Goal: Submit feedback/report problem: Provide input to the site owners about the experience or issues

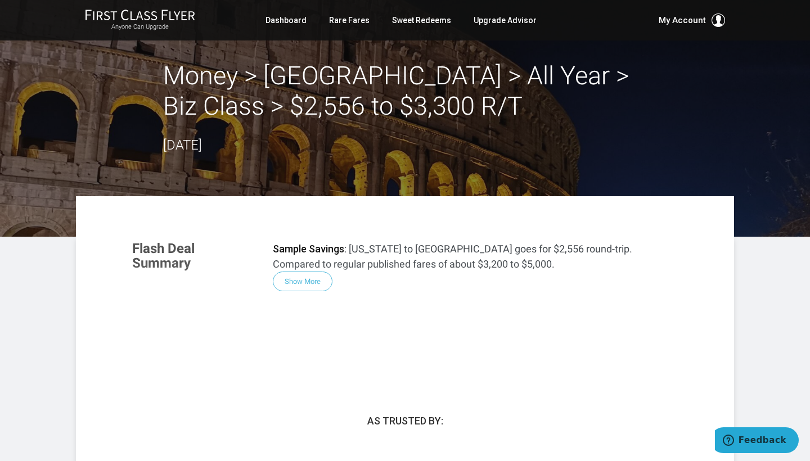
click at [292, 76] on h2 "Money > Rome > All Year > Biz Class > $2,556 to $3,300 R/T" at bounding box center [405, 91] width 484 height 61
click at [306, 102] on h2 "Money > Rome > All Year > Biz Class > $2,556 to $3,300 R/T" at bounding box center [405, 91] width 484 height 61
click at [297, 105] on h2 "Money > Rome > All Year > Biz Class > $2,556 to $3,300 R/T" at bounding box center [405, 91] width 484 height 61
click at [308, 282] on div "Flash Deal Summary Sample Savings : New York to Rome goes for $2,556 round-trip…" at bounding box center [405, 300] width 568 height 141
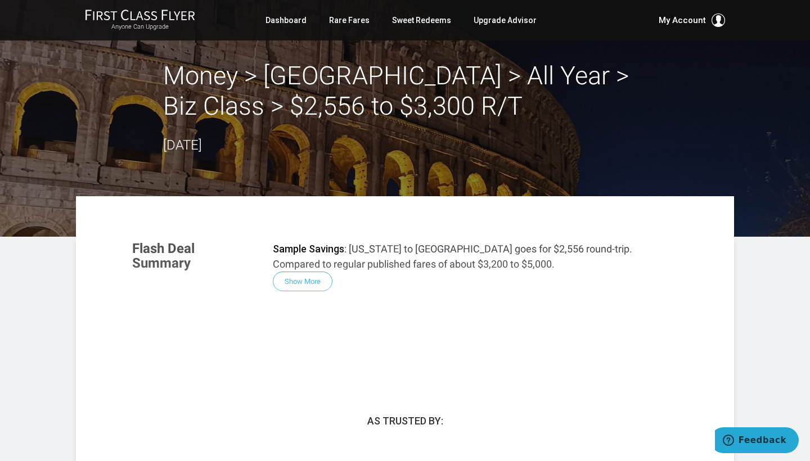
click at [287, 281] on div "Flash Deal Summary Sample Savings : [US_STATE] to [GEOGRAPHIC_DATA] goes for $2…" at bounding box center [405, 300] width 568 height 141
drag, startPoint x: 287, startPoint y: 281, endPoint x: 299, endPoint y: 258, distance: 25.7
click at [299, 258] on div "Flash Deal Summary Sample Savings : [US_STATE] to [GEOGRAPHIC_DATA] goes for $2…" at bounding box center [405, 300] width 568 height 141
click at [299, 286] on div "Flash Deal Summary Sample Savings : [US_STATE] to [GEOGRAPHIC_DATA] goes for $2…" at bounding box center [405, 300] width 568 height 141
click at [289, 22] on link "Dashboard" at bounding box center [285, 20] width 41 height 20
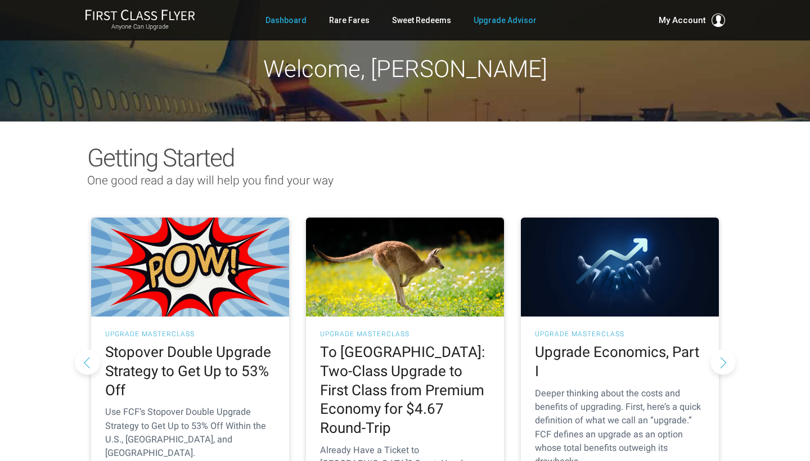
click at [494, 22] on link "Upgrade Advisor" at bounding box center [505, 20] width 63 height 20
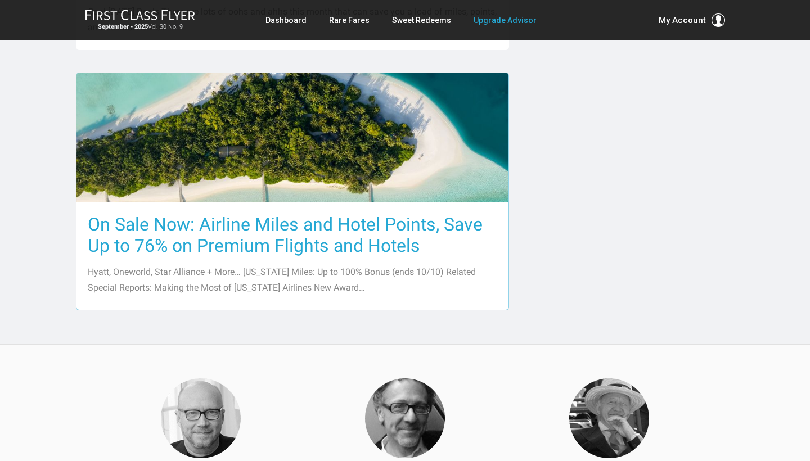
scroll to position [1279, 0]
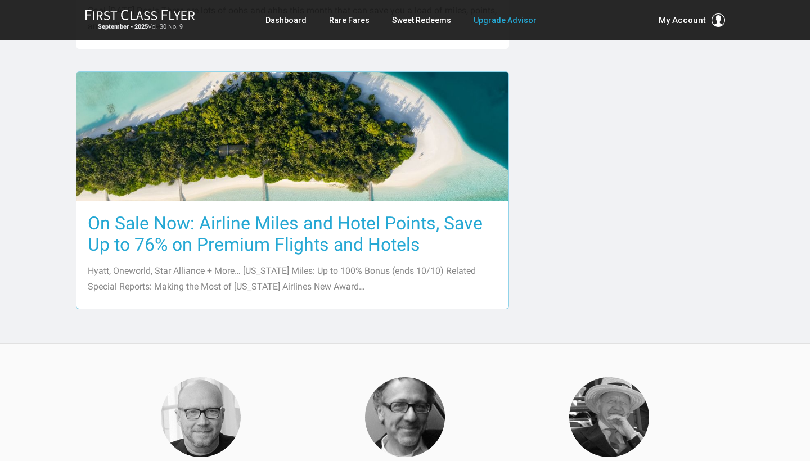
click at [230, 245] on h3 "On Sale Now: Airline Miles and Hotel Points, Save Up to 76% on Premium Flights …" at bounding box center [292, 234] width 409 height 43
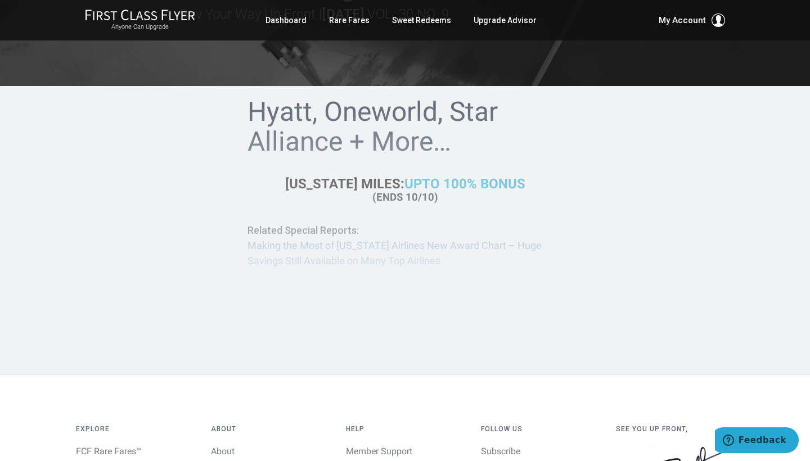
scroll to position [166, 0]
click at [377, 178] on div "Hyatt, Oneworld, Star Alliance + More… Alaska Miles: U p to 100% Bonus (ends 10…" at bounding box center [404, 209] width 315 height 222
click at [351, 125] on div "Hyatt, Oneworld, Star Alliance + More… Alaska Miles: U p to 100% Bonus (ends 10…" at bounding box center [404, 209] width 315 height 222
click at [412, 155] on div "Hyatt, Oneworld, Star Alliance + More… Alaska Miles: U p to 100% Bonus (ends 10…" at bounding box center [404, 209] width 315 height 222
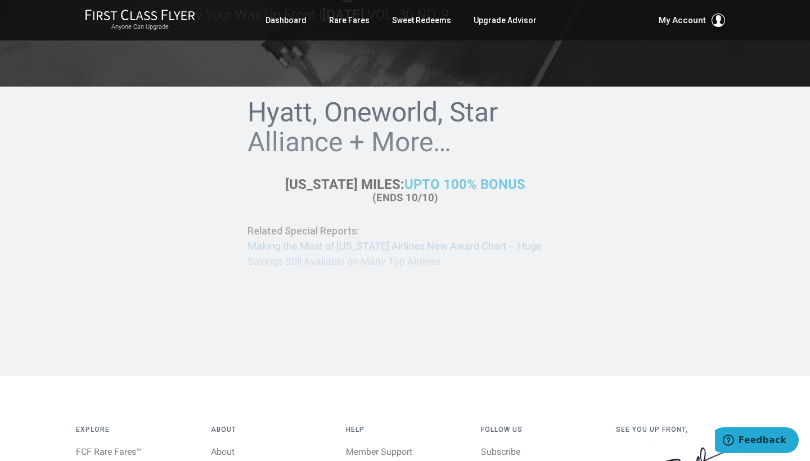
click at [405, 182] on div "Hyatt, Oneworld, Star Alliance + More… Alaska Miles: U p to 100% Bonus (ends 10…" at bounding box center [404, 209] width 315 height 222
click at [326, 251] on div "Hyatt, Oneworld, Star Alliance + More… Alaska Miles: U p to 100% Bonus (ends 10…" at bounding box center [404, 209] width 315 height 222
click at [429, 184] on div "Hyatt, Oneworld, Star Alliance + More… Alaska Miles: U p to 100% Bonus (ends 10…" at bounding box center [404, 209] width 315 height 222
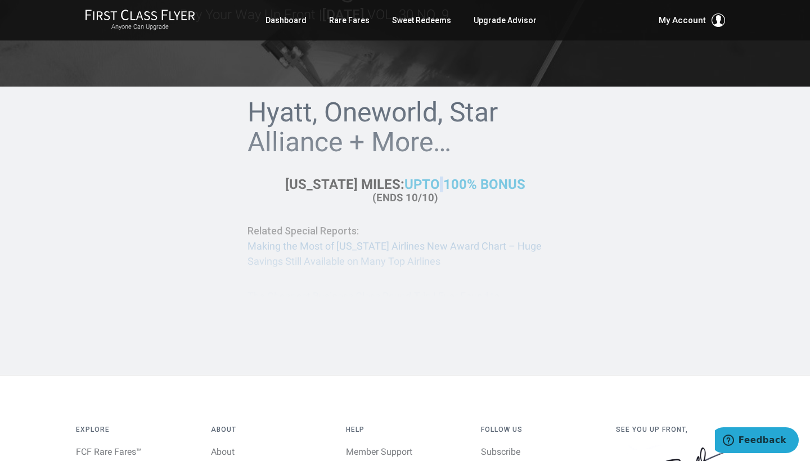
click at [429, 184] on div "Hyatt, Oneworld, Star Alliance + More… Alaska Miles: U p to 100% Bonus (ends 10…" at bounding box center [404, 209] width 315 height 222
click at [367, 250] on div "Hyatt, Oneworld, Star Alliance + More… [US_STATE] Miles: U p to 100% Bonus (end…" at bounding box center [404, 209] width 315 height 222
click at [340, 263] on div "Hyatt, Oneworld, Star Alliance + More… [US_STATE] Miles: U p to 100% Bonus (end…" at bounding box center [404, 209] width 315 height 222
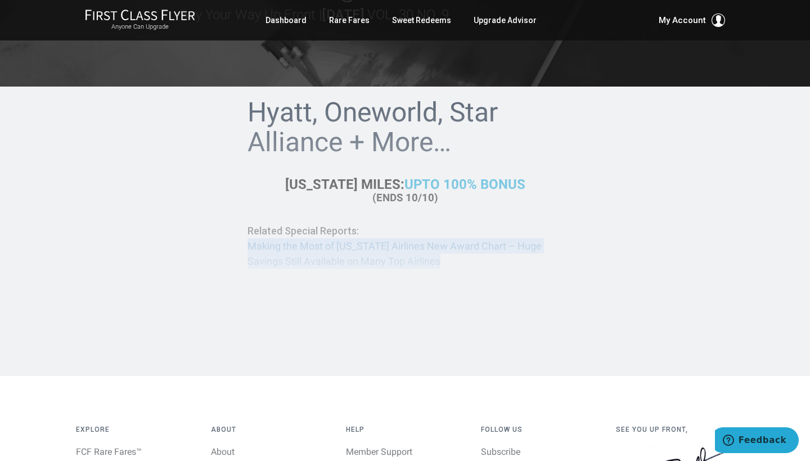
click at [340, 263] on div "Hyatt, Oneworld, Star Alliance + More… Alaska Miles: U p to 100% Bonus (ends 10…" at bounding box center [404, 209] width 315 height 222
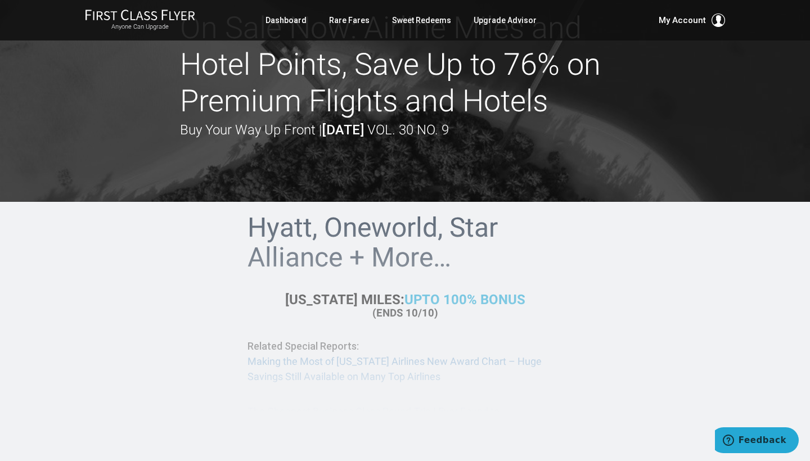
scroll to position [48, 0]
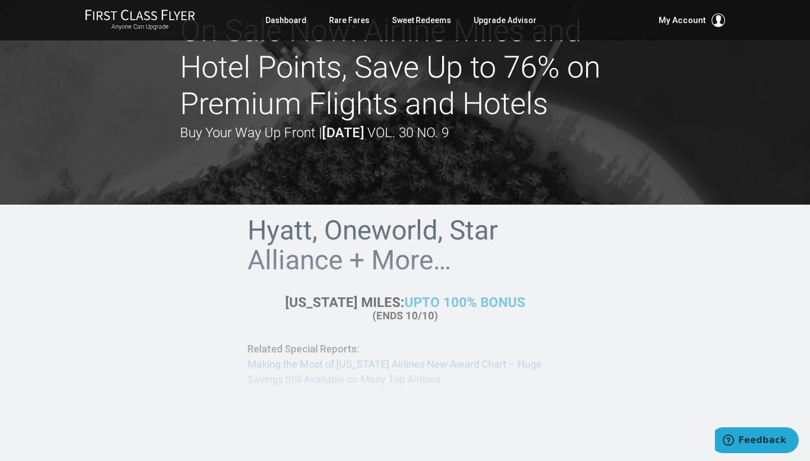
click at [427, 300] on div "Hyatt, Oneworld, Star Alliance + More… Alaska Miles: U p to 100% Bonus (ends 10…" at bounding box center [404, 327] width 315 height 222
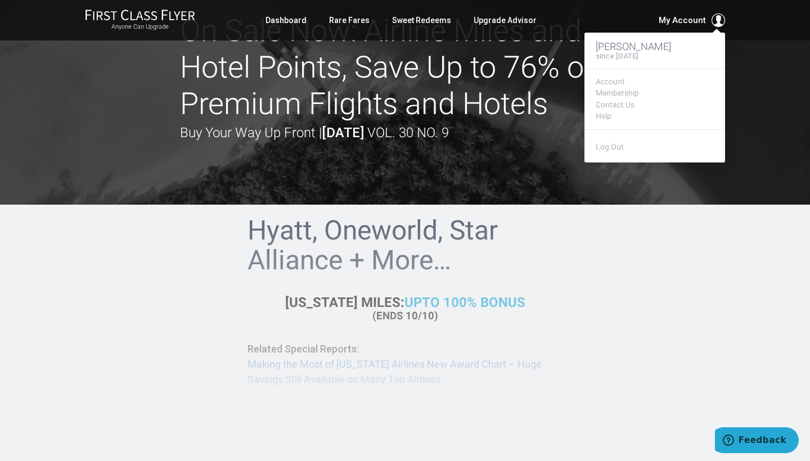
click at [705, 17] on span "My Account" at bounding box center [682, 19] width 47 height 13
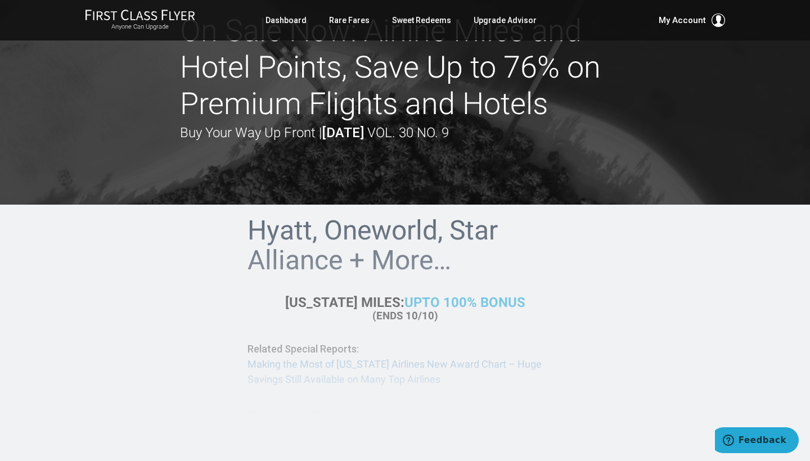
click at [537, 123] on div "On Sale Now: Airline Miles and Hotel Points, Save Up to 76% on Premium Flights …" at bounding box center [405, 78] width 450 height 131
click at [363, 136] on strong "[DATE]" at bounding box center [343, 133] width 42 height 16
click at [392, 116] on h1 "On Sale Now: Airline Miles and Hotel Points, Save Up to 76% on Premium Flights …" at bounding box center [405, 67] width 450 height 109
click at [142, 21] on img at bounding box center [140, 15] width 110 height 12
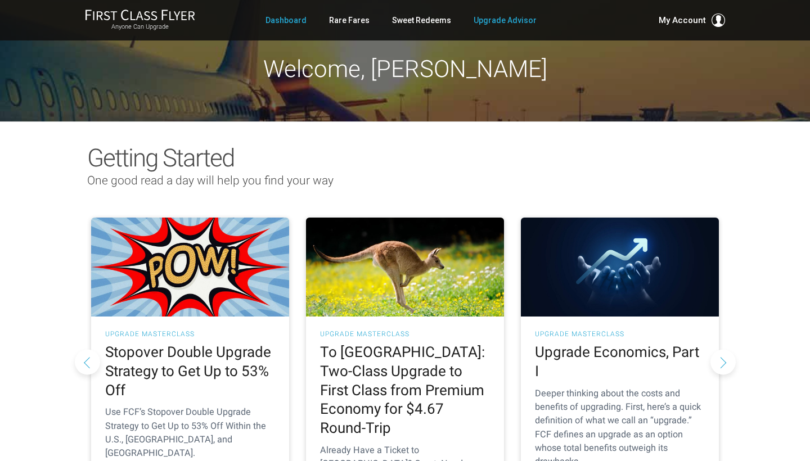
click at [501, 22] on link "Upgrade Advisor" at bounding box center [505, 20] width 63 height 20
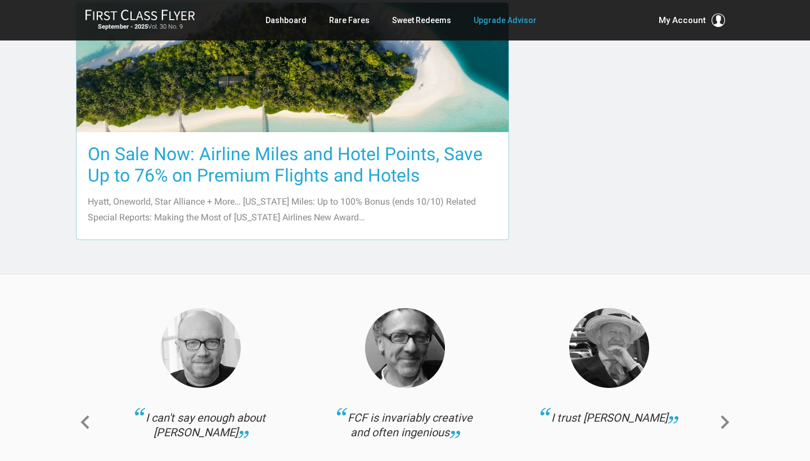
scroll to position [1349, 0]
click at [200, 164] on h3 "On Sale Now: Airline Miles and Hotel Points, Save Up to 76% on Premium Flights …" at bounding box center [292, 164] width 409 height 43
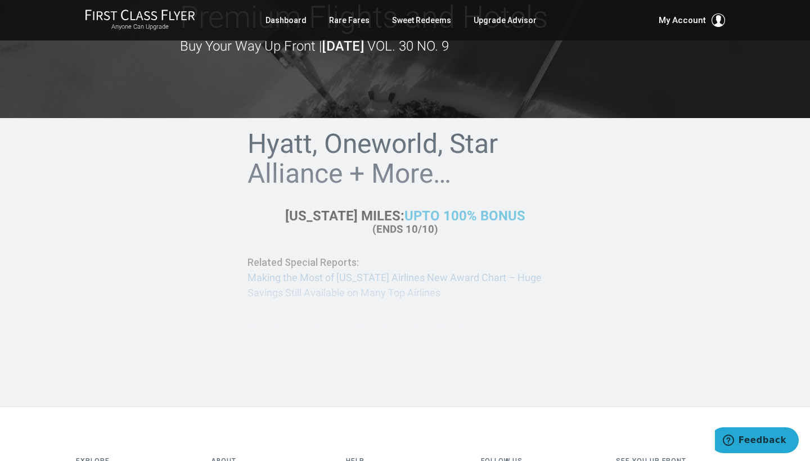
scroll to position [135, 0]
click at [337, 277] on div "Hyatt, Oneworld, Star Alliance + More… Alaska Miles: U p to 100% Bonus (ends 10…" at bounding box center [404, 240] width 315 height 222
click at [293, 262] on div "Hyatt, Oneworld, Star Alliance + More… Alaska Miles: U p to 100% Bonus (ends 10…" at bounding box center [404, 240] width 315 height 222
click at [414, 214] on div "Hyatt, Oneworld, Star Alliance + More… Alaska Miles: U p to 100% Bonus (ends 10…" at bounding box center [404, 240] width 315 height 222
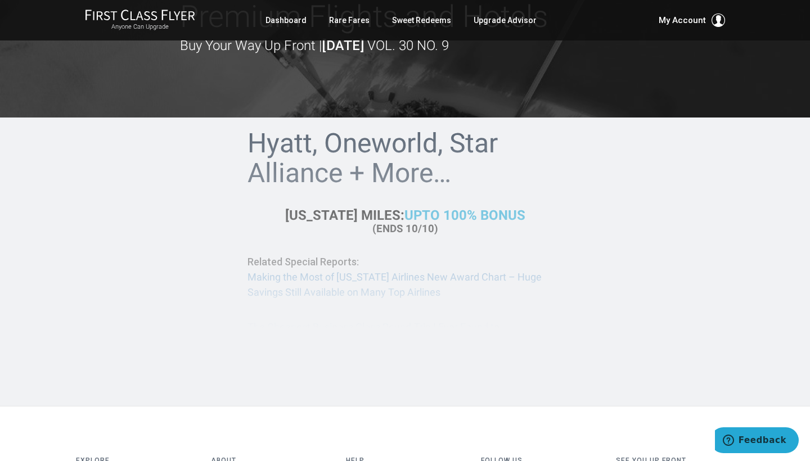
click at [414, 214] on div "Hyatt, Oneworld, Star Alliance + More… Alaska Miles: U p to 100% Bonus (ends 10…" at bounding box center [404, 240] width 315 height 222
click at [360, 157] on div "Hyatt, Oneworld, Star Alliance + More… Alaska Miles: U p to 100% Bonus (ends 10…" at bounding box center [404, 240] width 315 height 222
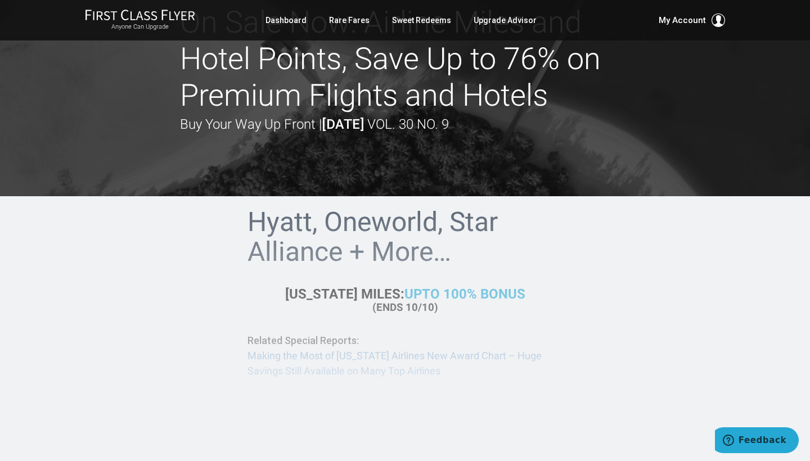
scroll to position [53, 0]
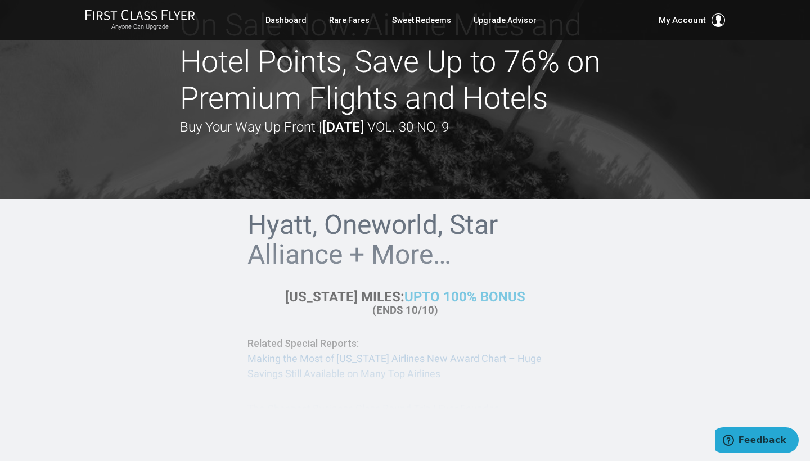
click at [759, 440] on span "Feedback" at bounding box center [762, 440] width 48 height 10
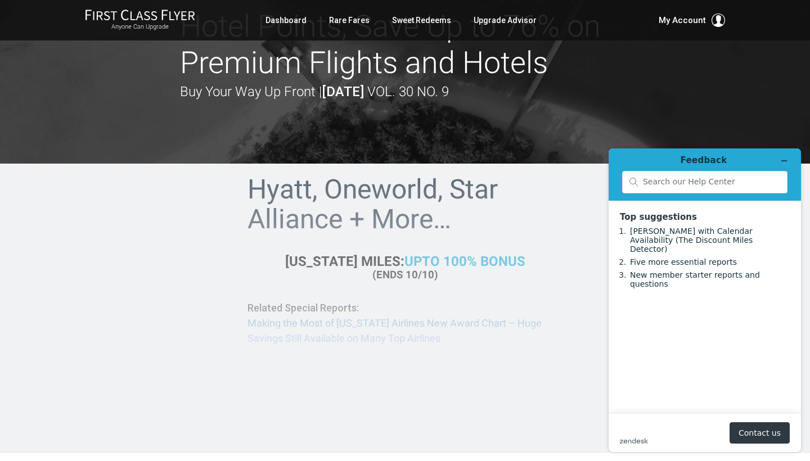
scroll to position [89, 0]
click at [756, 434] on button "Contact us" at bounding box center [759, 432] width 60 height 21
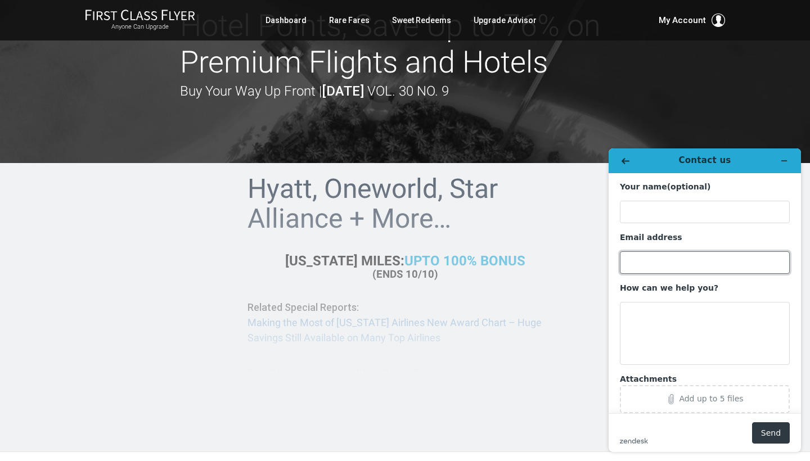
click at [770, 264] on input "Email address" at bounding box center [705, 262] width 170 height 22
type input "[EMAIL_ADDRESS][DOMAIN_NAME]"
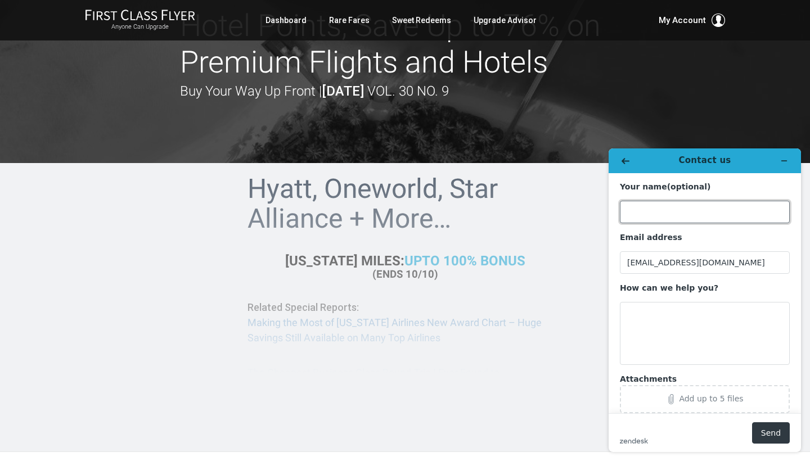
click at [769, 211] on input "Your name (optional)" at bounding box center [705, 212] width 170 height 22
type input "[PERSON_NAME]"
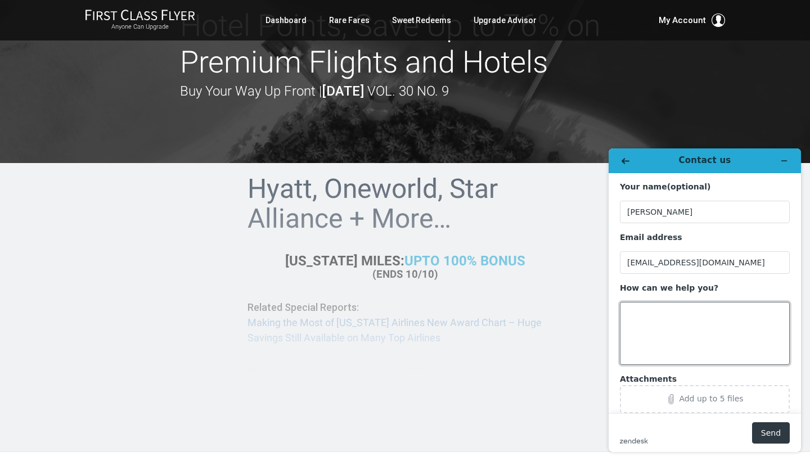
click at [651, 313] on textarea "How can we help you?" at bounding box center [705, 333] width 170 height 63
type textarea "There is no information on this page"
click at [670, 395] on icon "Attachments" at bounding box center [671, 399] width 10 height 10
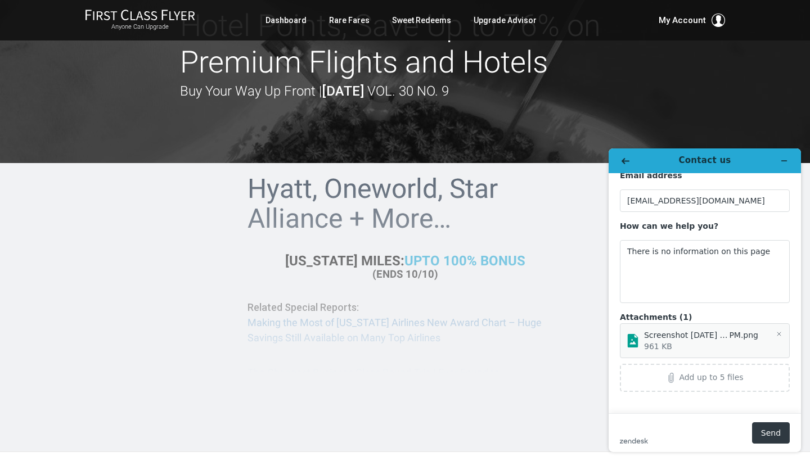
scroll to position [61, 0]
click at [767, 432] on button "Send" at bounding box center [771, 432] width 38 height 21
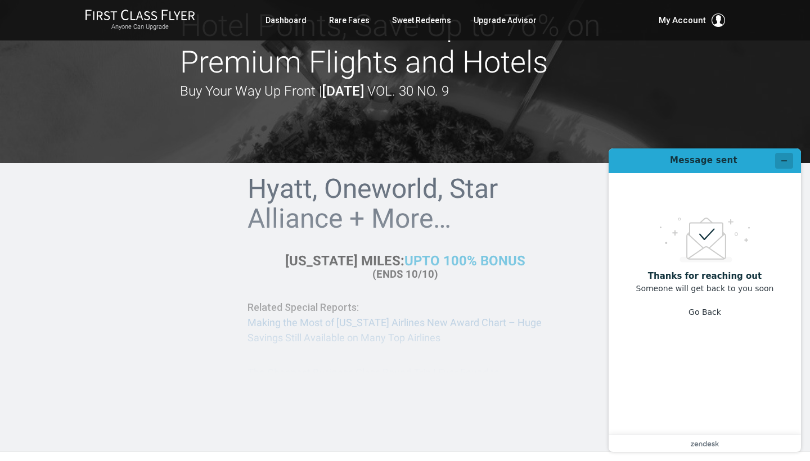
click at [788, 160] on button "Minimize widget" at bounding box center [784, 161] width 18 height 16
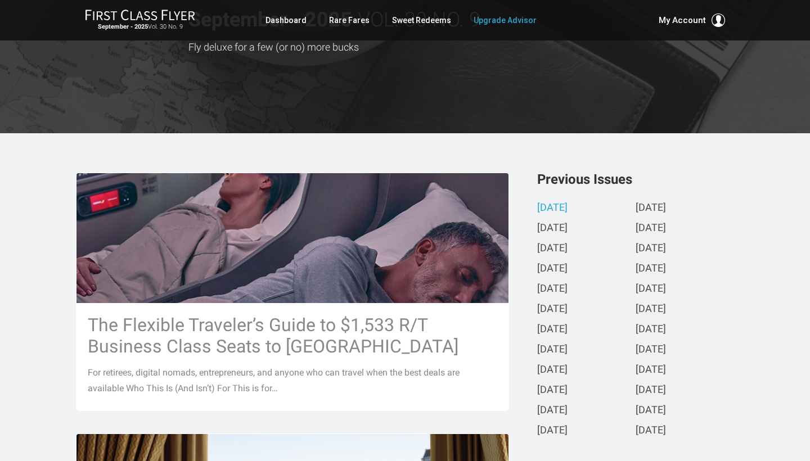
scroll to position [133, 0]
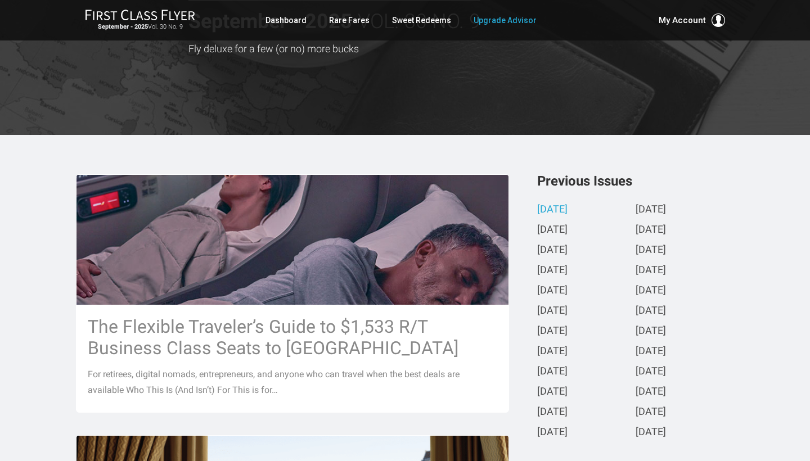
click at [567, 209] on link "[DATE]" at bounding box center [552, 210] width 30 height 12
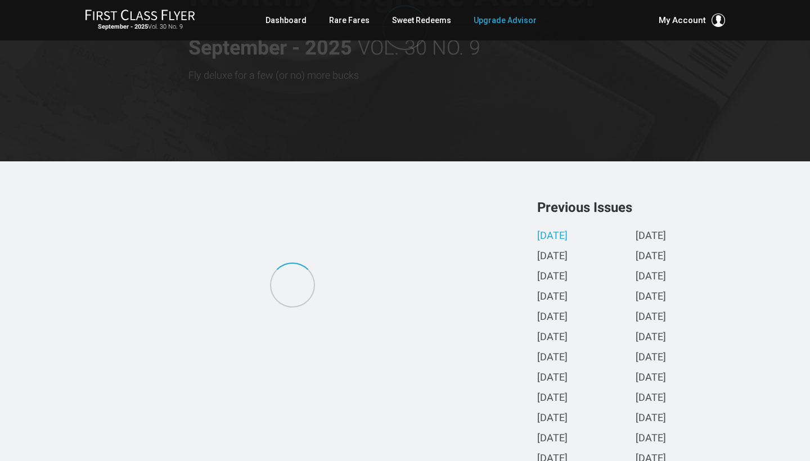
click at [580, 209] on div "Previous Issues [DATE] [DATE] [DATE] [DATE] [DATE] [DATE] [DATE] [DATE] [DATE] …" at bounding box center [405, 335] width 658 height 337
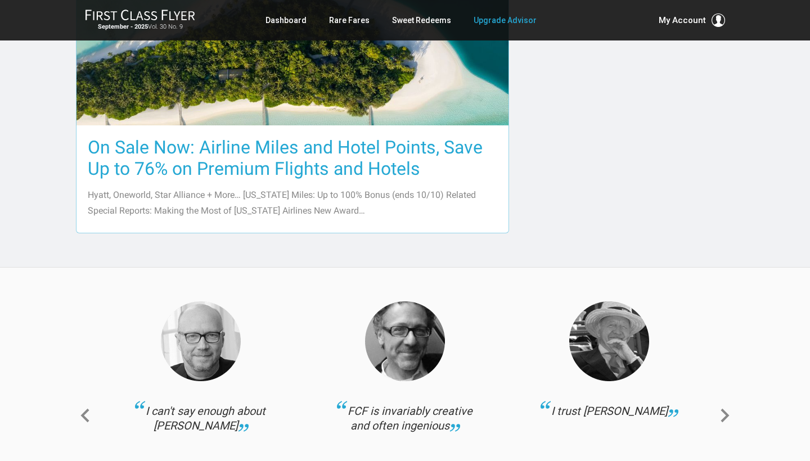
scroll to position [1354, 0]
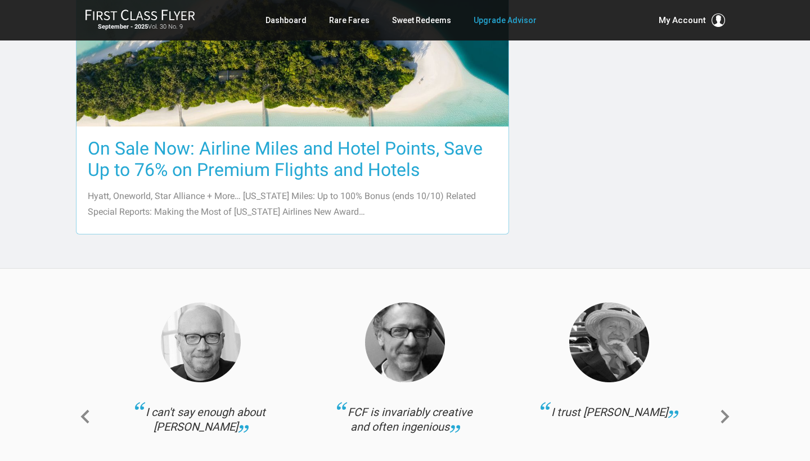
click at [201, 151] on h3 "On Sale Now: Airline Miles and Hotel Points, Save Up to 76% on Premium Flights …" at bounding box center [292, 159] width 409 height 43
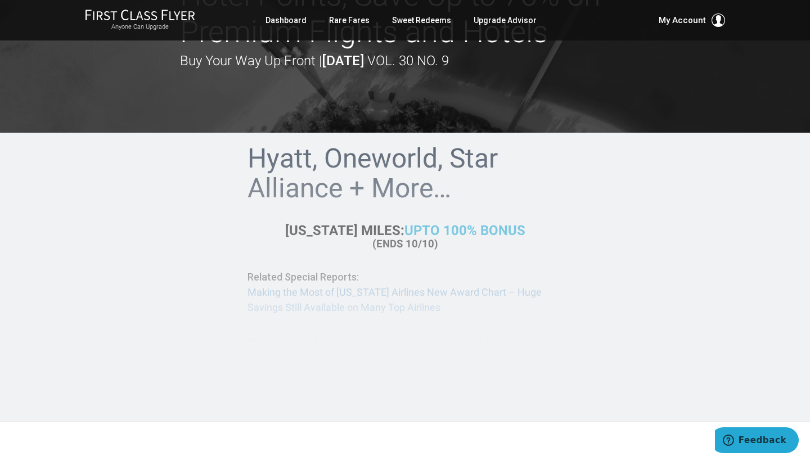
scroll to position [127, 0]
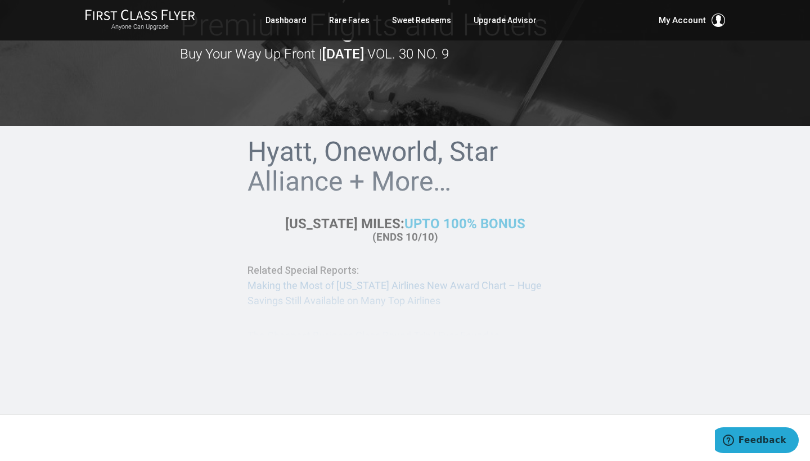
click at [294, 288] on div "Hyatt, Oneworld, Star Alliance + More… Alaska Miles: U p to 100% Bonus (ends 10…" at bounding box center [404, 248] width 315 height 222
click at [355, 301] on div "Hyatt, Oneworld, Star Alliance + More… Alaska Miles: U p to 100% Bonus (ends 10…" at bounding box center [404, 248] width 315 height 222
drag, startPoint x: 454, startPoint y: 286, endPoint x: 372, endPoint y: 281, distance: 81.7
click at [451, 287] on div "Hyatt, Oneworld, Star Alliance + More… Alaska Miles: U p to 100% Bonus (ends 10…" at bounding box center [404, 248] width 315 height 222
click at [336, 264] on div "Hyatt, Oneworld, Star Alliance + More… Alaska Miles: U p to 100% Bonus (ends 10…" at bounding box center [404, 248] width 315 height 222
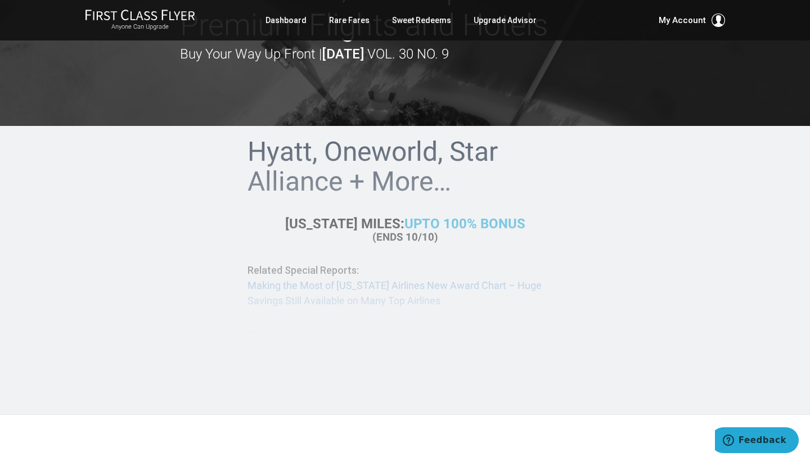
click at [377, 222] on div "Hyatt, Oneworld, Star Alliance + More… Alaska Miles: U p to 100% Bonus (ends 10…" at bounding box center [404, 248] width 315 height 222
click at [361, 164] on div "Hyatt, Oneworld, Star Alliance + More… Alaska Miles: U p to 100% Bonus (ends 10…" at bounding box center [404, 248] width 315 height 222
click at [357, 177] on div "Hyatt, Oneworld, Star Alliance + More… Alaska Miles: U p to 100% Bonus (ends 10…" at bounding box center [404, 248] width 315 height 222
click at [365, 146] on div "Hyatt, Oneworld, Star Alliance + More… Alaska Miles: U p to 100% Bonus (ends 10…" at bounding box center [404, 248] width 315 height 222
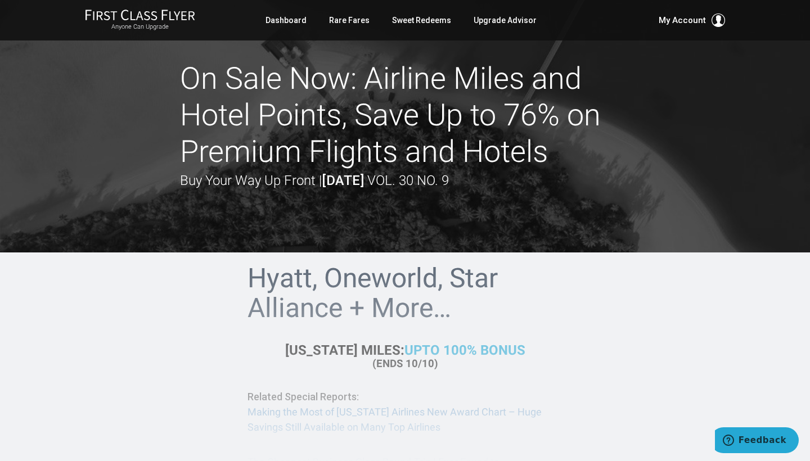
scroll to position [0, 0]
click at [270, 179] on div "Buy Your Way Up Front | September 2025 Vol. 30 No. 9" at bounding box center [314, 180] width 269 height 21
click at [327, 93] on h1 "On Sale Now: Airline Miles and Hotel Points, Save Up to 76% on Premium Flights …" at bounding box center [405, 115] width 450 height 109
click at [464, 116] on h1 "On Sale Now: Airline Miles and Hotel Points, Save Up to 76% on Premium Flights …" at bounding box center [405, 115] width 450 height 109
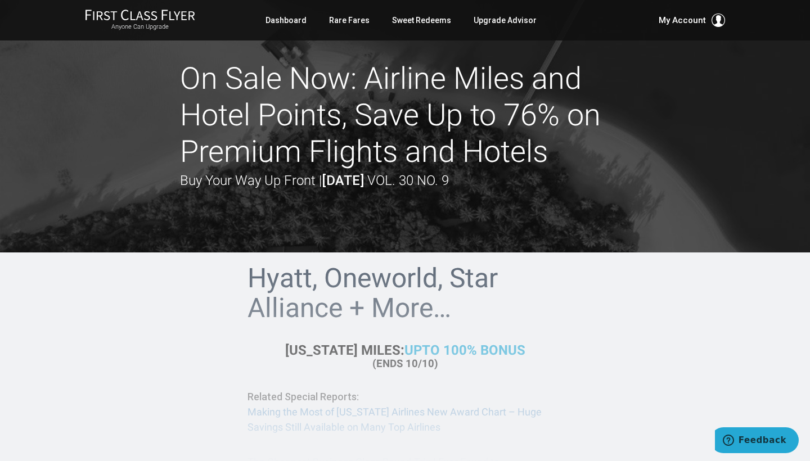
click at [539, 126] on h1 "On Sale Now: Airline Miles and Hotel Points, Save Up to 76% on Premium Flights …" at bounding box center [405, 115] width 450 height 109
click at [521, 168] on h1 "On Sale Now: Airline Miles and Hotel Points, Save Up to 76% on Premium Flights …" at bounding box center [405, 115] width 450 height 109
click at [347, 22] on link "Rare Fares" at bounding box center [349, 20] width 40 height 20
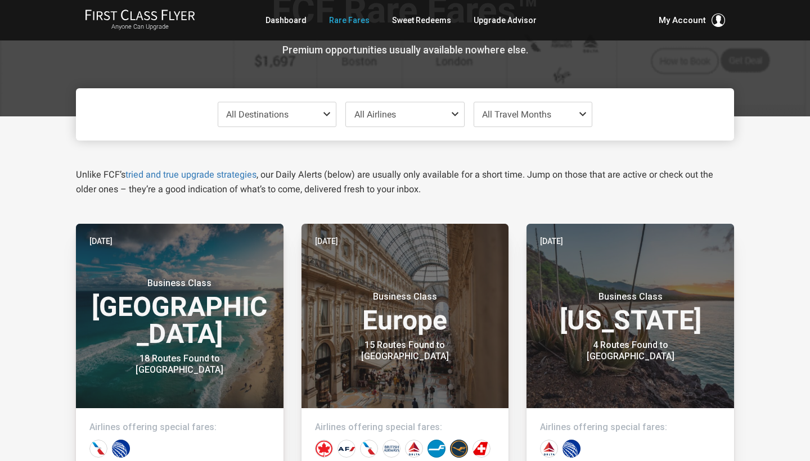
scroll to position [65, 0]
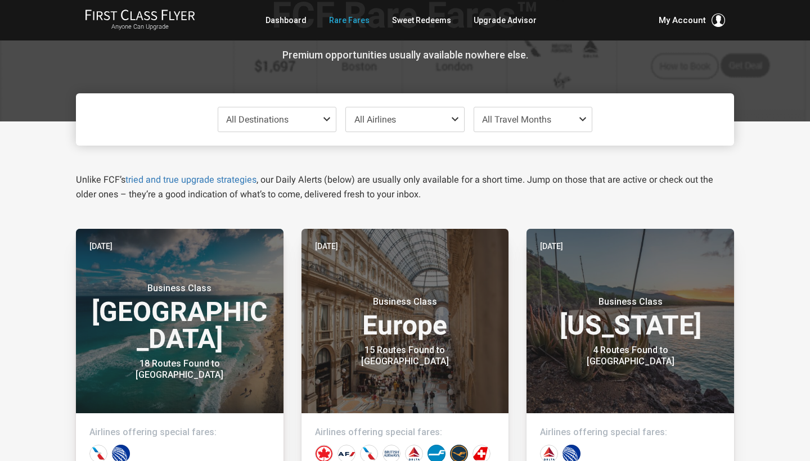
click at [322, 118] on span "All Destinations" at bounding box center [277, 119] width 118 height 24
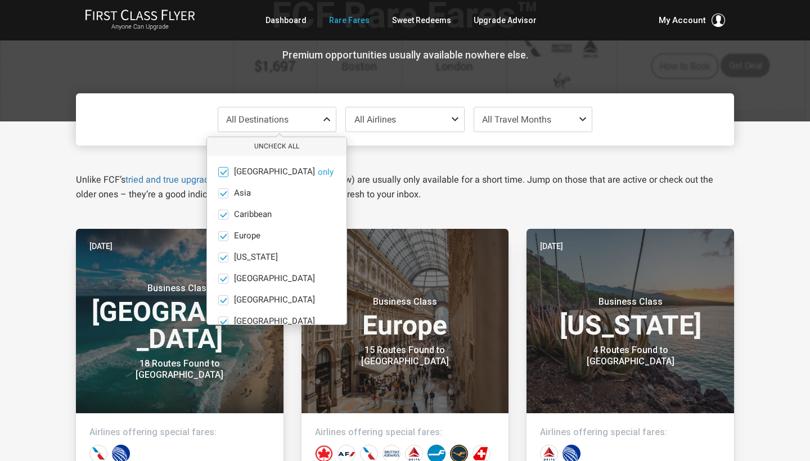
click at [226, 172] on span at bounding box center [223, 172] width 8 height 8
click at [0, 0] on input "[GEOGRAPHIC_DATA] only" at bounding box center [0, 0] width 0 height 0
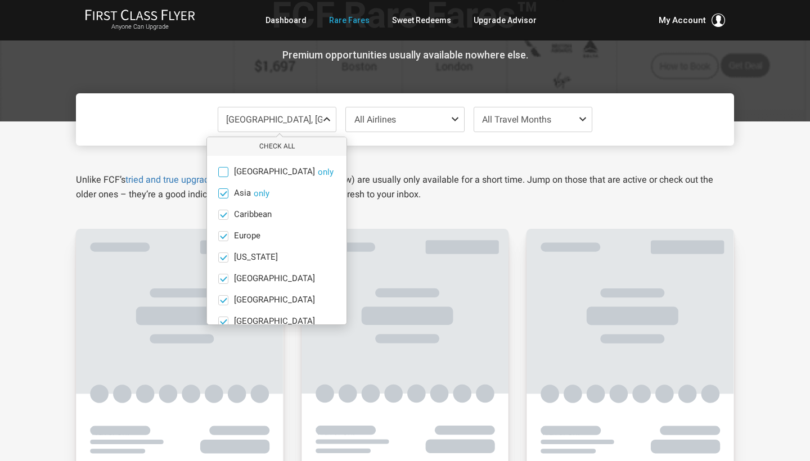
click at [223, 192] on span at bounding box center [223, 193] width 8 height 8
click at [0, 0] on input "Asia only" at bounding box center [0, 0] width 0 height 0
click at [223, 213] on span at bounding box center [223, 214] width 8 height 8
click at [0, 0] on input "Caribbean only" at bounding box center [0, 0] width 0 height 0
click at [221, 255] on span at bounding box center [223, 257] width 8 height 8
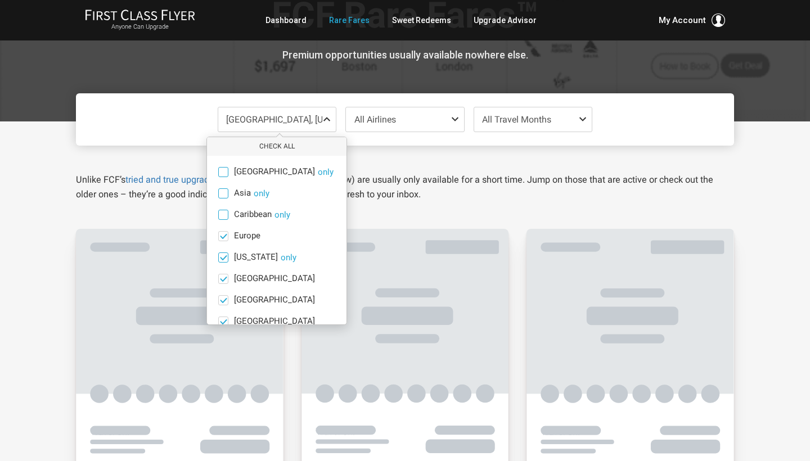
click at [0, 0] on input "[US_STATE] only" at bounding box center [0, 0] width 0 height 0
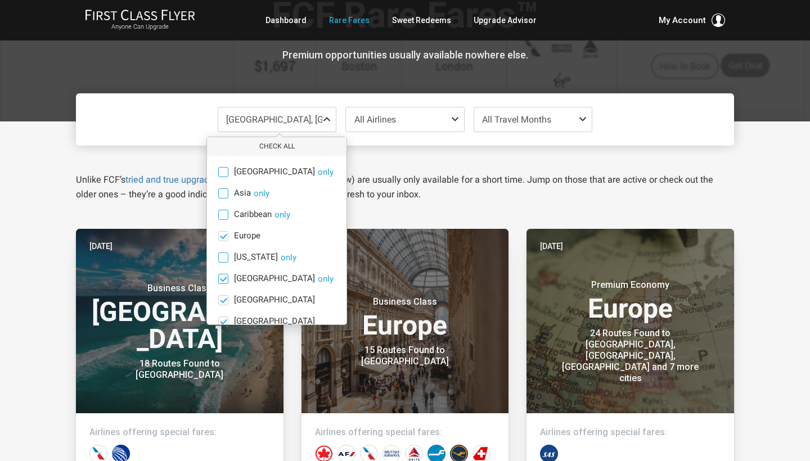
click at [223, 280] on span at bounding box center [223, 278] width 8 height 8
click at [0, 0] on input "[GEOGRAPHIC_DATA] only" at bounding box center [0, 0] width 0 height 0
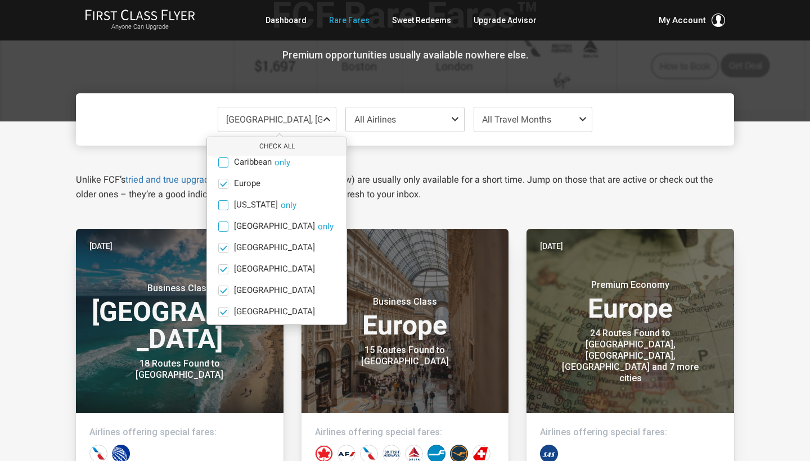
scroll to position [61, 0]
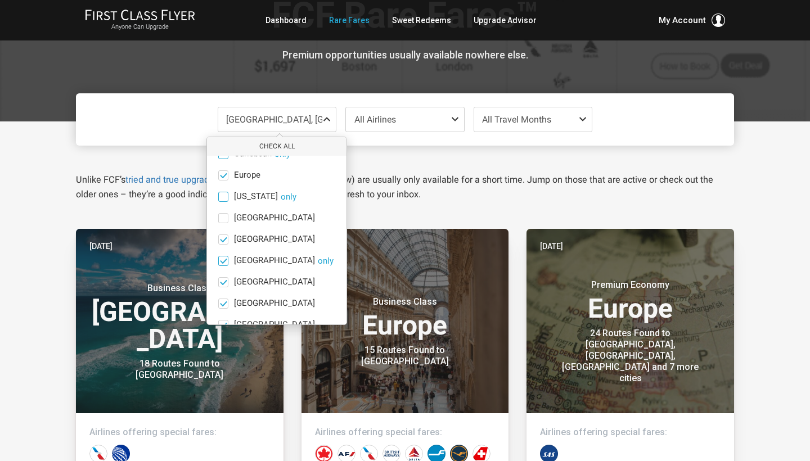
click at [226, 259] on span at bounding box center [223, 260] width 8 height 8
click at [0, 0] on input "[GEOGRAPHIC_DATA] only" at bounding box center [0, 0] width 0 height 0
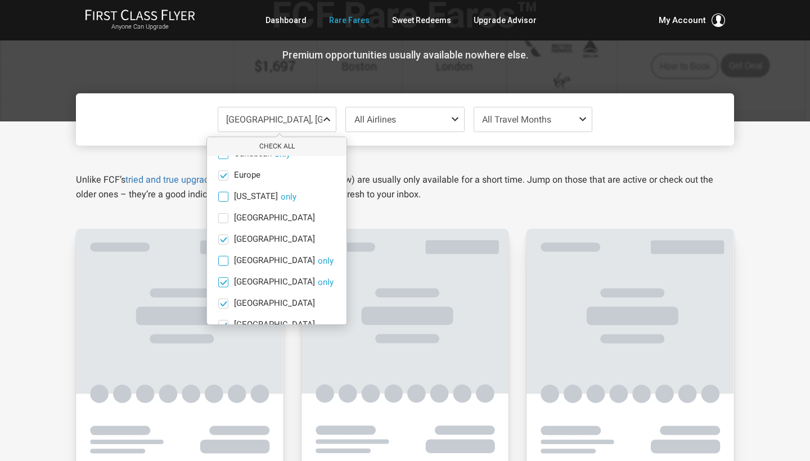
click at [223, 282] on span at bounding box center [223, 282] width 8 height 8
click at [0, 0] on input "[GEOGRAPHIC_DATA] only" at bounding box center [0, 0] width 0 height 0
click at [223, 305] on span at bounding box center [223, 303] width 8 height 8
click at [0, 0] on input "[GEOGRAPHIC_DATA] only" at bounding box center [0, 0] width 0 height 0
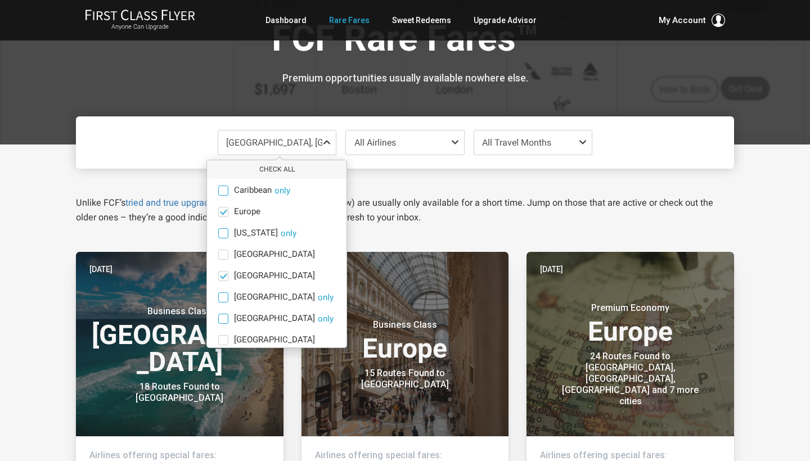
scroll to position [53, 0]
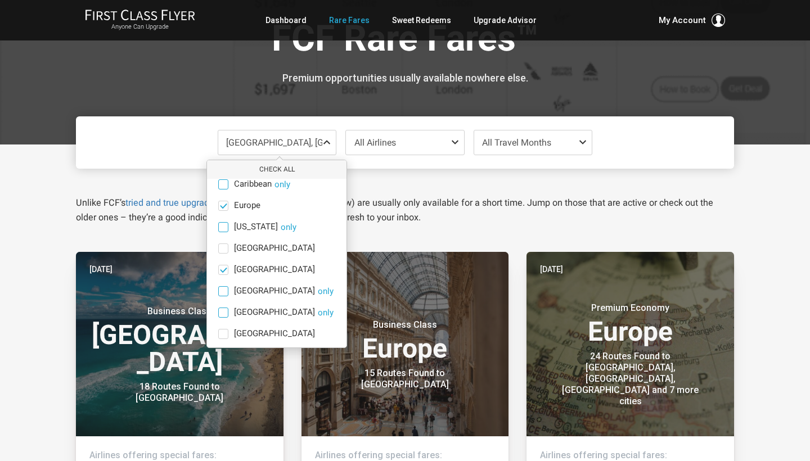
click at [580, 139] on span at bounding box center [584, 142] width 13 height 9
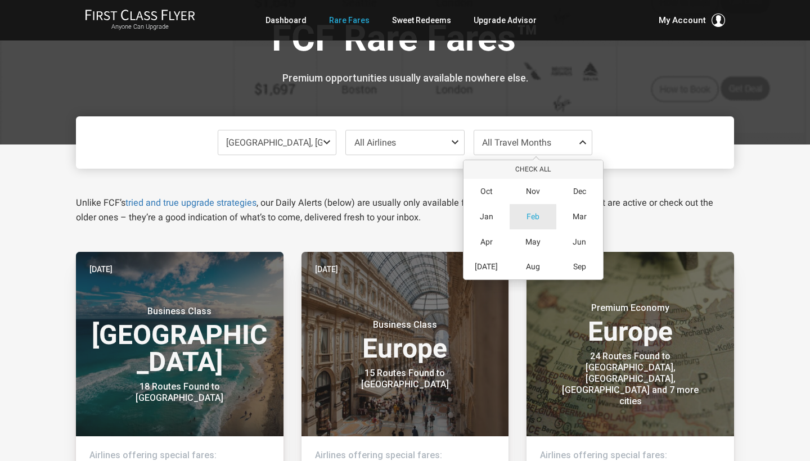
click at [524, 217] on div "Feb" at bounding box center [533, 216] width 47 height 25
click at [485, 242] on span "Apr" at bounding box center [486, 242] width 12 height 10
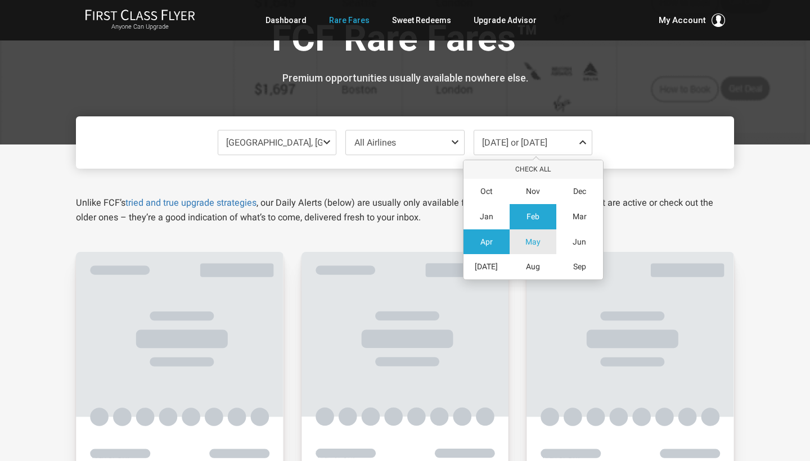
click at [531, 240] on span "May" at bounding box center [532, 242] width 15 height 10
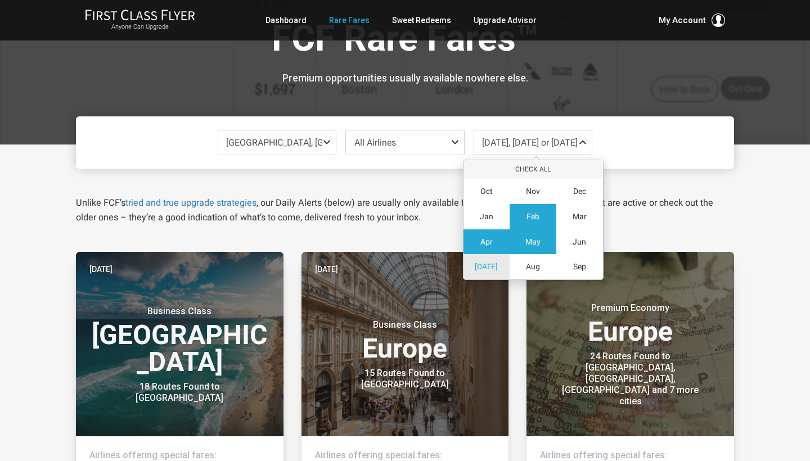
click at [485, 263] on span "[DATE]" at bounding box center [486, 267] width 23 height 10
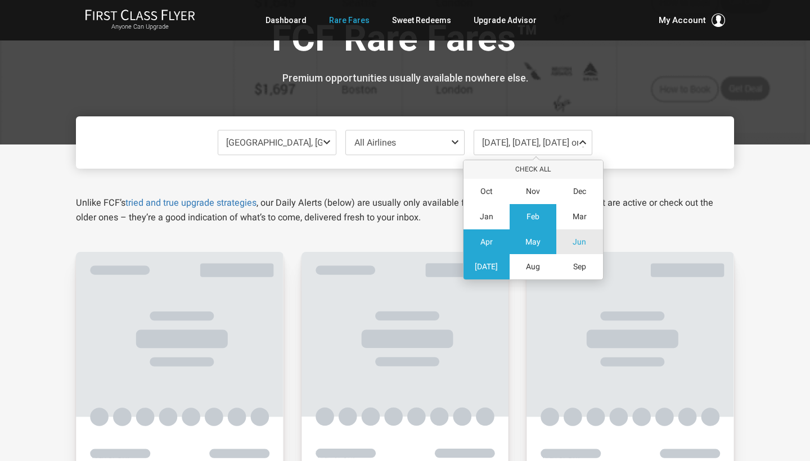
click at [578, 244] on span "Jun" at bounding box center [579, 242] width 13 height 10
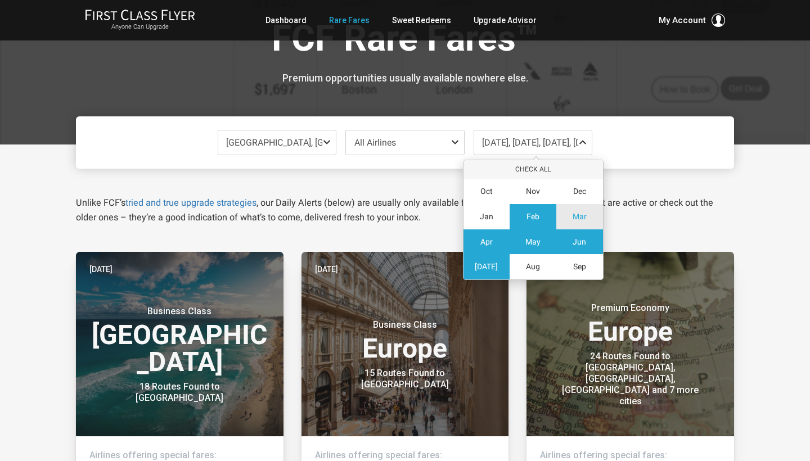
click at [580, 218] on span "Mar" at bounding box center [580, 217] width 14 height 10
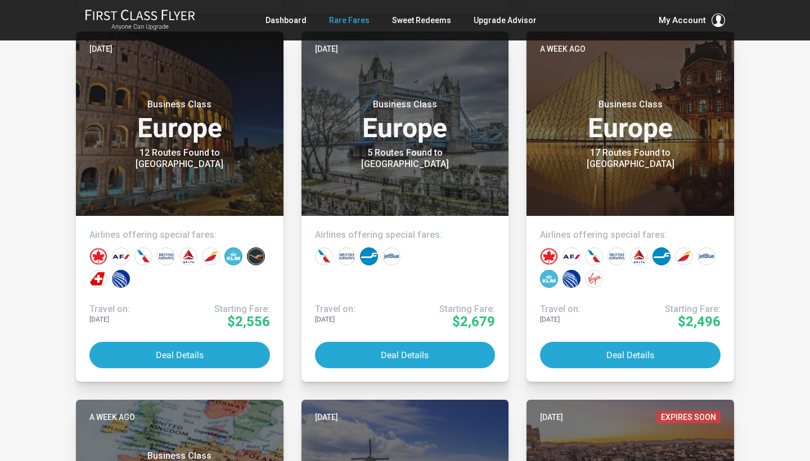
scroll to position [632, 0]
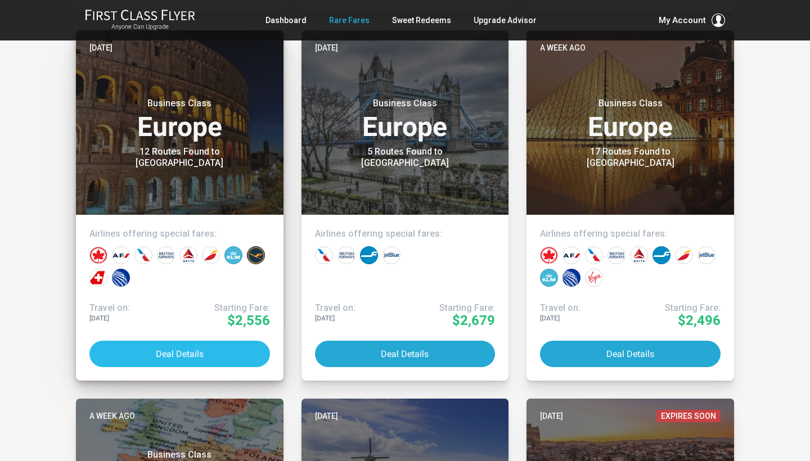
click at [173, 351] on button "Deal Details" at bounding box center [179, 354] width 181 height 26
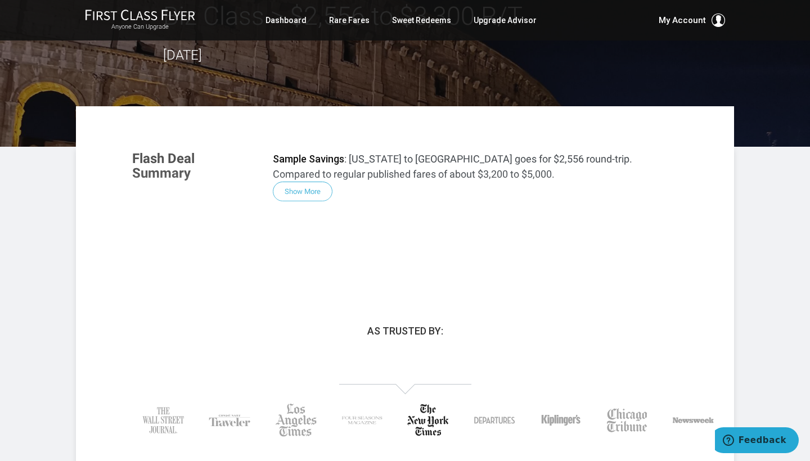
scroll to position [88, 0]
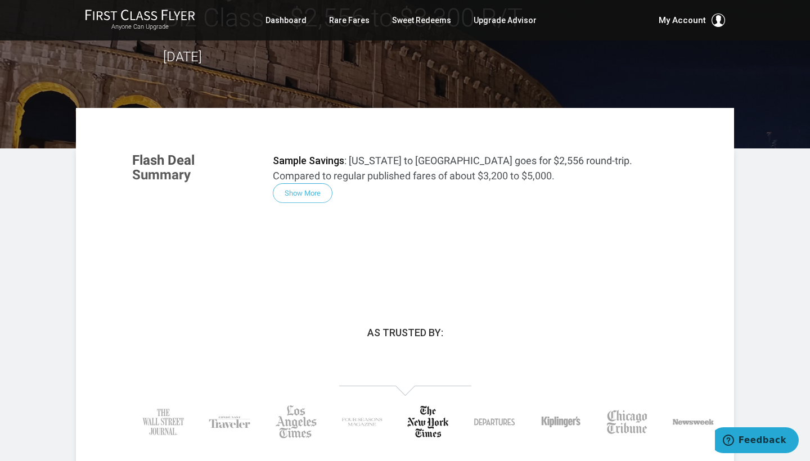
click at [301, 196] on div "Flash Deal Summary Sample Savings : [US_STATE] to [GEOGRAPHIC_DATA] goes for $2…" at bounding box center [405, 212] width 568 height 141
click at [301, 191] on div "Flash Deal Summary Sample Savings : [US_STATE] to [GEOGRAPHIC_DATA] goes for $2…" at bounding box center [405, 212] width 568 height 141
click at [317, 192] on div "Flash Deal Summary Sample Savings : [US_STATE] to [GEOGRAPHIC_DATA] goes for $2…" at bounding box center [405, 212] width 568 height 141
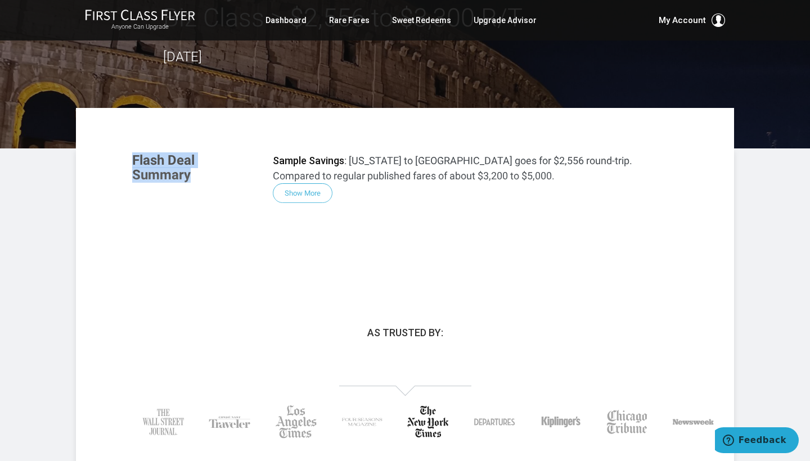
click at [317, 192] on div "Flash Deal Summary Sample Savings : [US_STATE] to [GEOGRAPHIC_DATA] goes for $2…" at bounding box center [405, 212] width 568 height 141
click at [421, 220] on div "Flash Deal Summary Sample Savings : [US_STATE] to [GEOGRAPHIC_DATA] goes for $2…" at bounding box center [405, 212] width 568 height 141
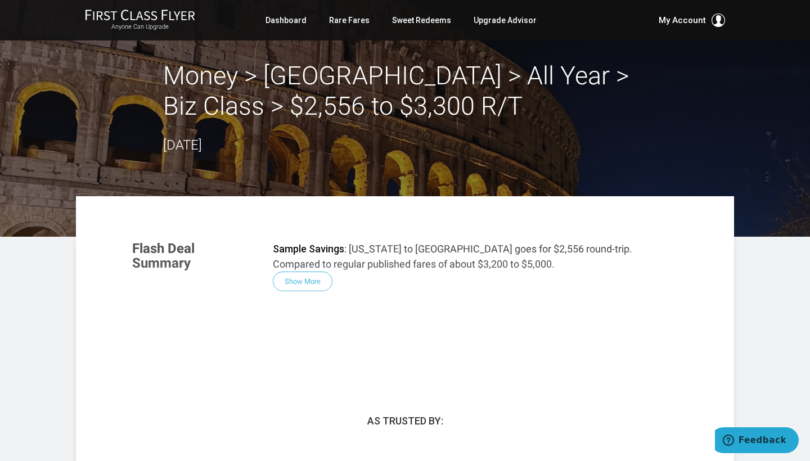
scroll to position [0, 0]
click at [306, 280] on div "Flash Deal Summary Sample Savings : [US_STATE] to [GEOGRAPHIC_DATA] goes for $2…" at bounding box center [405, 300] width 568 height 141
click at [307, 282] on div "Flash Deal Summary Sample Savings : [US_STATE] to [GEOGRAPHIC_DATA] goes for $2…" at bounding box center [405, 300] width 568 height 141
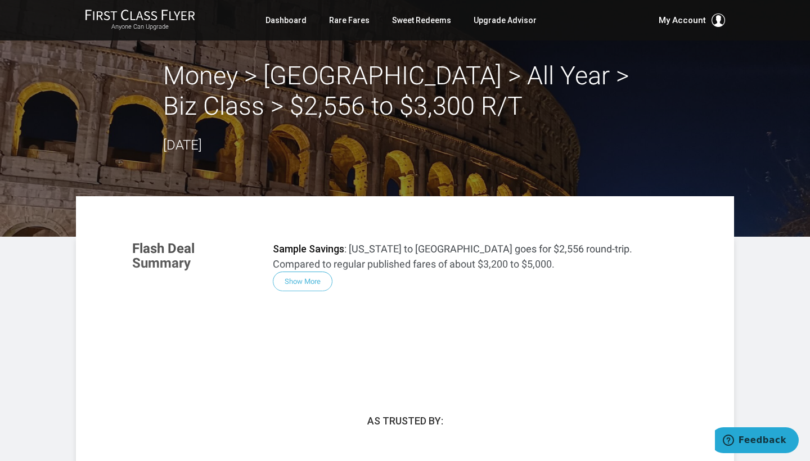
click at [305, 284] on div "Flash Deal Summary Sample Savings : [US_STATE] to [GEOGRAPHIC_DATA] goes for $2…" at bounding box center [405, 300] width 568 height 141
click at [300, 283] on div "Flash Deal Summary Sample Savings : [US_STATE] to [GEOGRAPHIC_DATA] goes for $2…" at bounding box center [405, 300] width 568 height 141
click at [442, 326] on div "Flash Deal Summary Sample Savings : [US_STATE] to [GEOGRAPHIC_DATA] goes for $2…" at bounding box center [405, 300] width 568 height 141
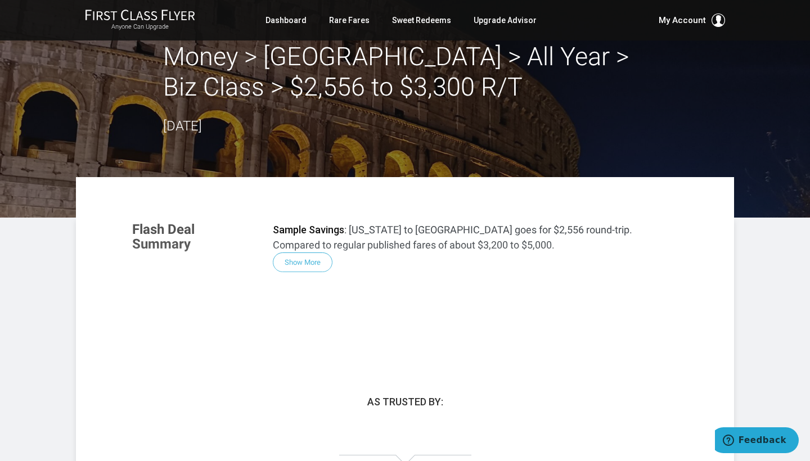
scroll to position [19, 0]
click at [756, 444] on span "Feedback" at bounding box center [762, 440] width 48 height 10
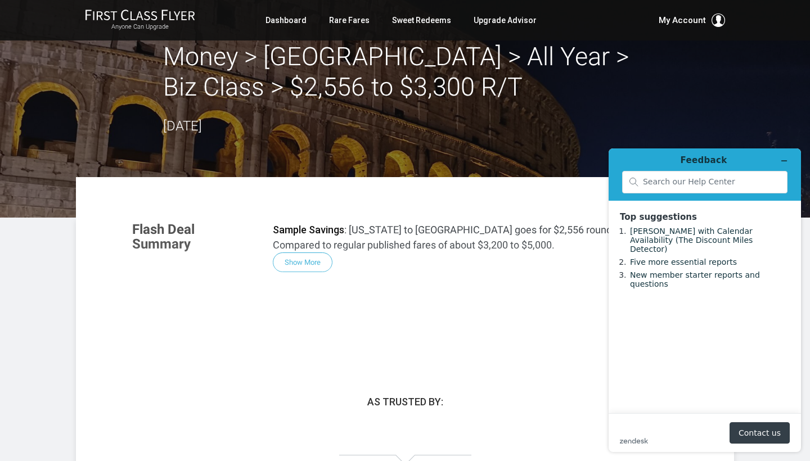
click at [749, 433] on button "Contact us" at bounding box center [759, 432] width 60 height 21
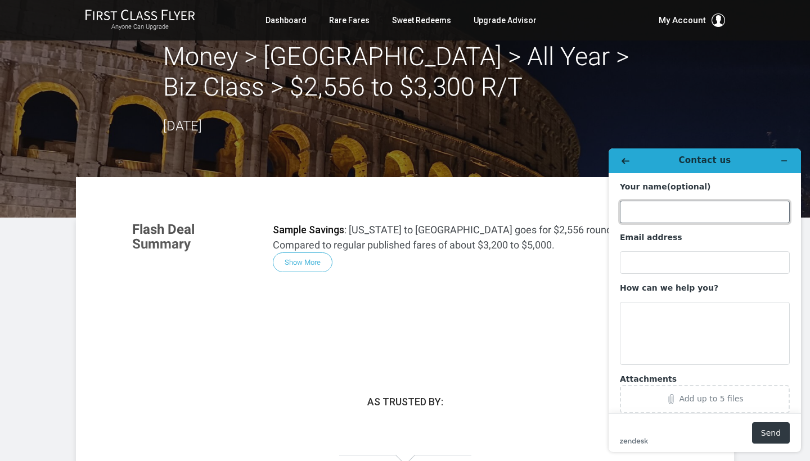
click at [769, 213] on input "Your name (optional)" at bounding box center [705, 212] width 170 height 22
type input "[PERSON_NAME]"
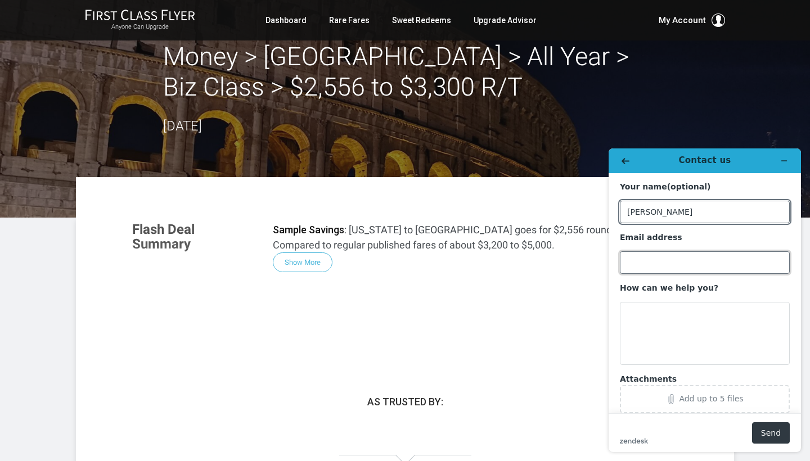
type input "[EMAIL_ADDRESS][DOMAIN_NAME]"
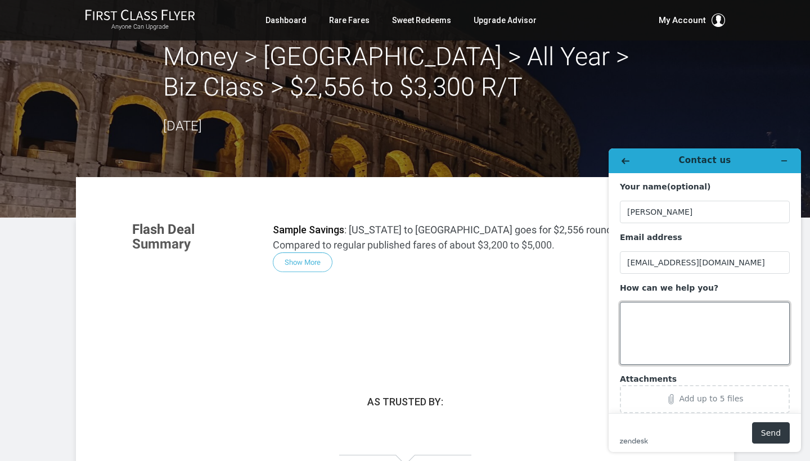
click at [654, 307] on textarea "How can we help you?" at bounding box center [705, 333] width 170 height 63
type textarea "Nothing happens when I click on show more"
click at [673, 399] on icon "Attachments" at bounding box center [671, 399] width 4 height 10
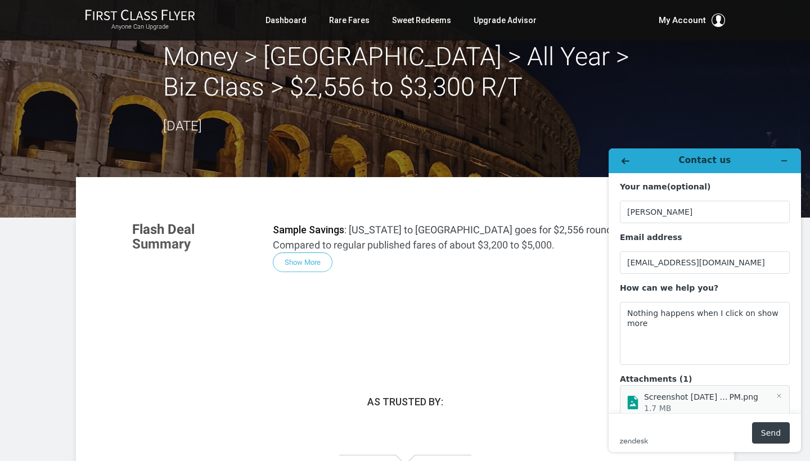
click at [769, 434] on button "Send" at bounding box center [771, 432] width 38 height 21
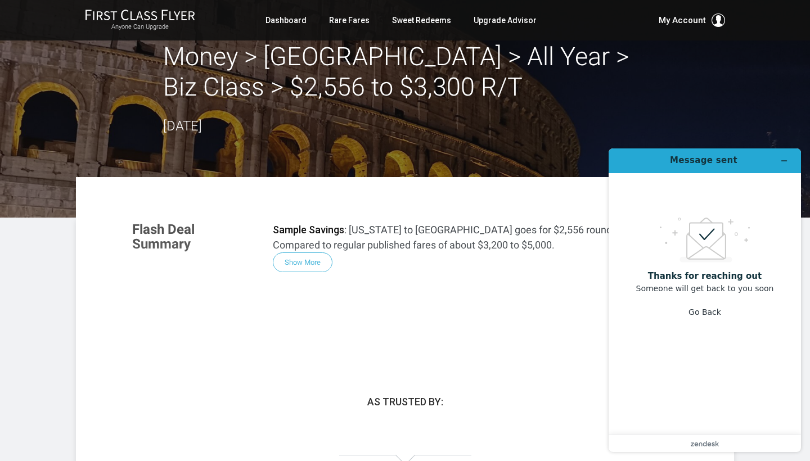
click at [536, 336] on div "Flash Deal Summary Sample Savings : [US_STATE] to [GEOGRAPHIC_DATA] goes for $2…" at bounding box center [405, 281] width 568 height 141
click at [465, 97] on h2 "Money > [GEOGRAPHIC_DATA] > All Year > Biz Class > $2,556 to $3,300 R/T" at bounding box center [405, 72] width 484 height 61
click at [783, 163] on icon "Minimize widget" at bounding box center [784, 161] width 8 height 8
